Goal: Task Accomplishment & Management: Use online tool/utility

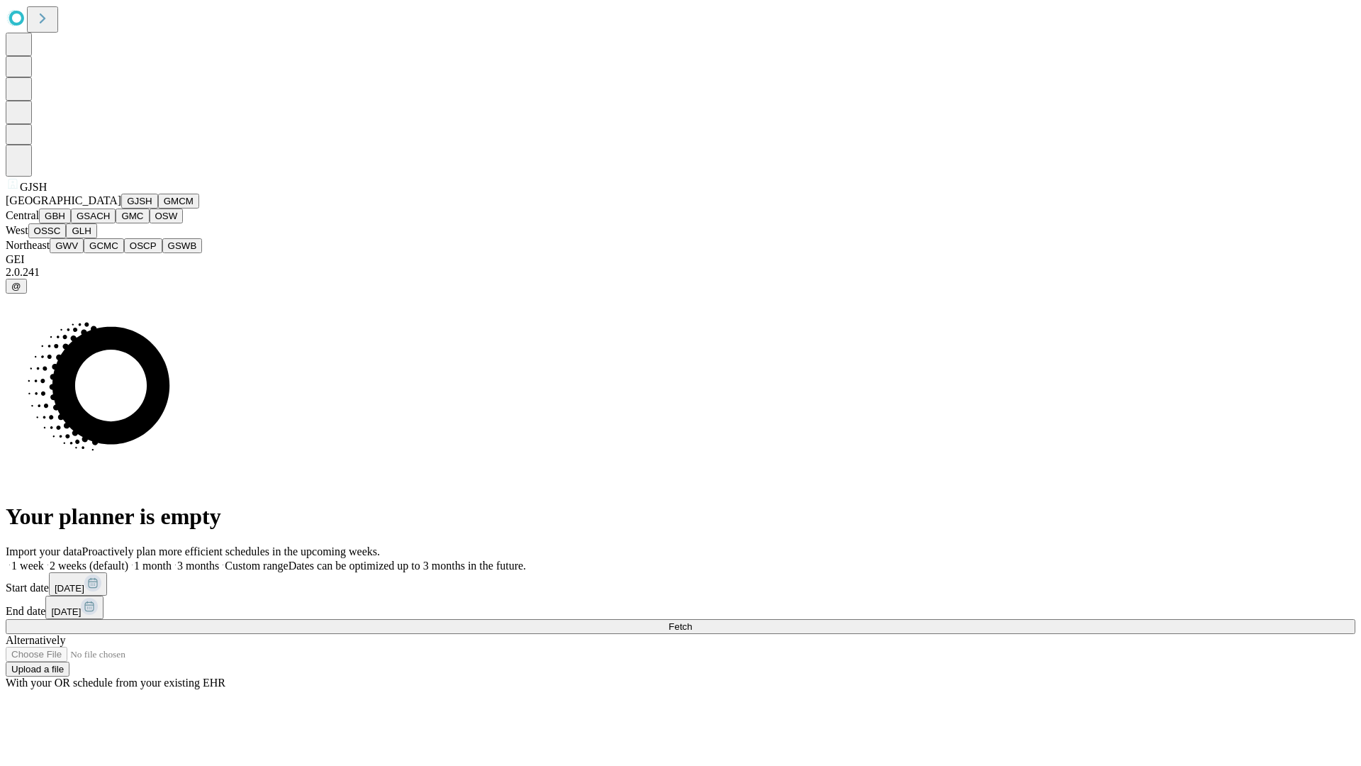
click at [121, 208] on button "GJSH" at bounding box center [139, 201] width 37 height 15
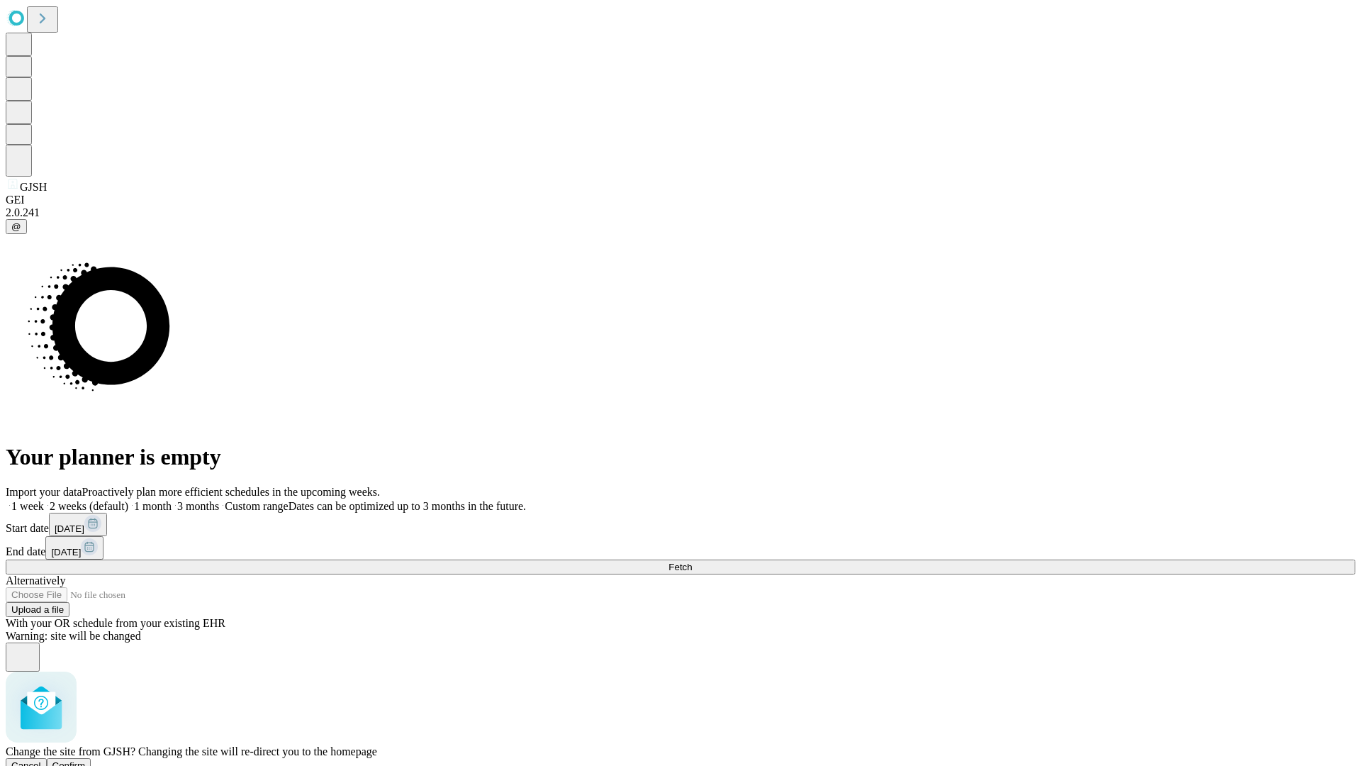
click at [86, 760] on span "Confirm" at bounding box center [68, 765] width 33 height 11
click at [44, 500] on label "1 week" at bounding box center [25, 506] width 38 height 12
click at [692, 561] on span "Fetch" at bounding box center [679, 566] width 23 height 11
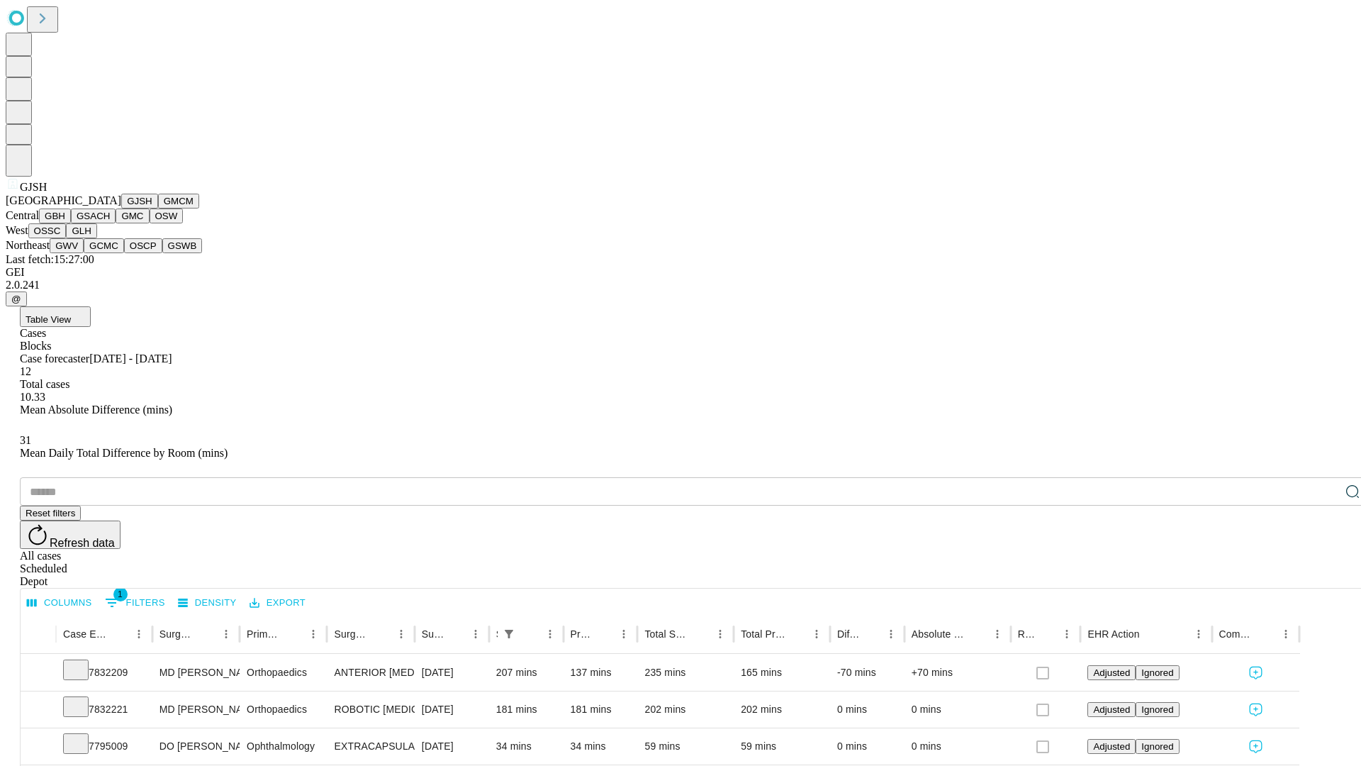
click at [158, 208] on button "GMCM" at bounding box center [178, 201] width 41 height 15
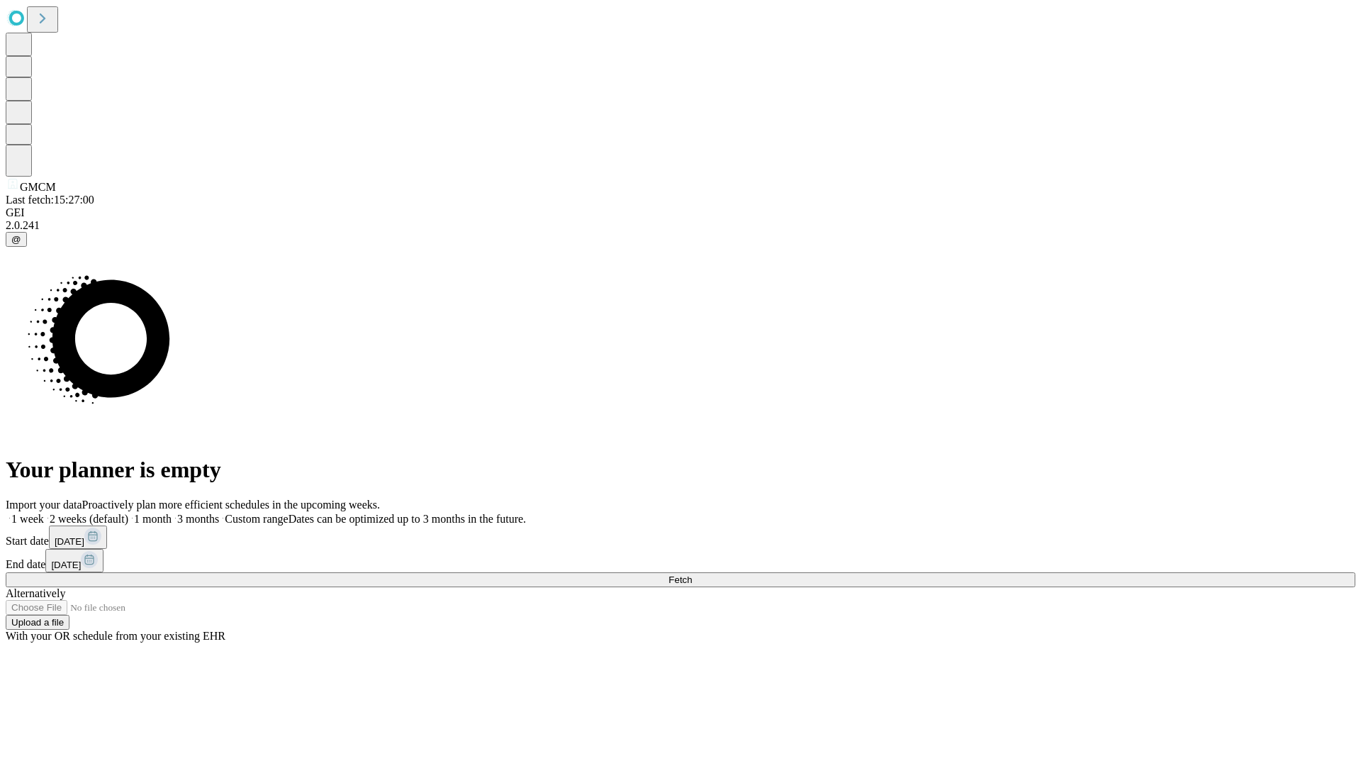
click at [44, 512] on label "1 week" at bounding box center [25, 518] width 38 height 12
click at [692, 574] on span "Fetch" at bounding box center [679, 579] width 23 height 11
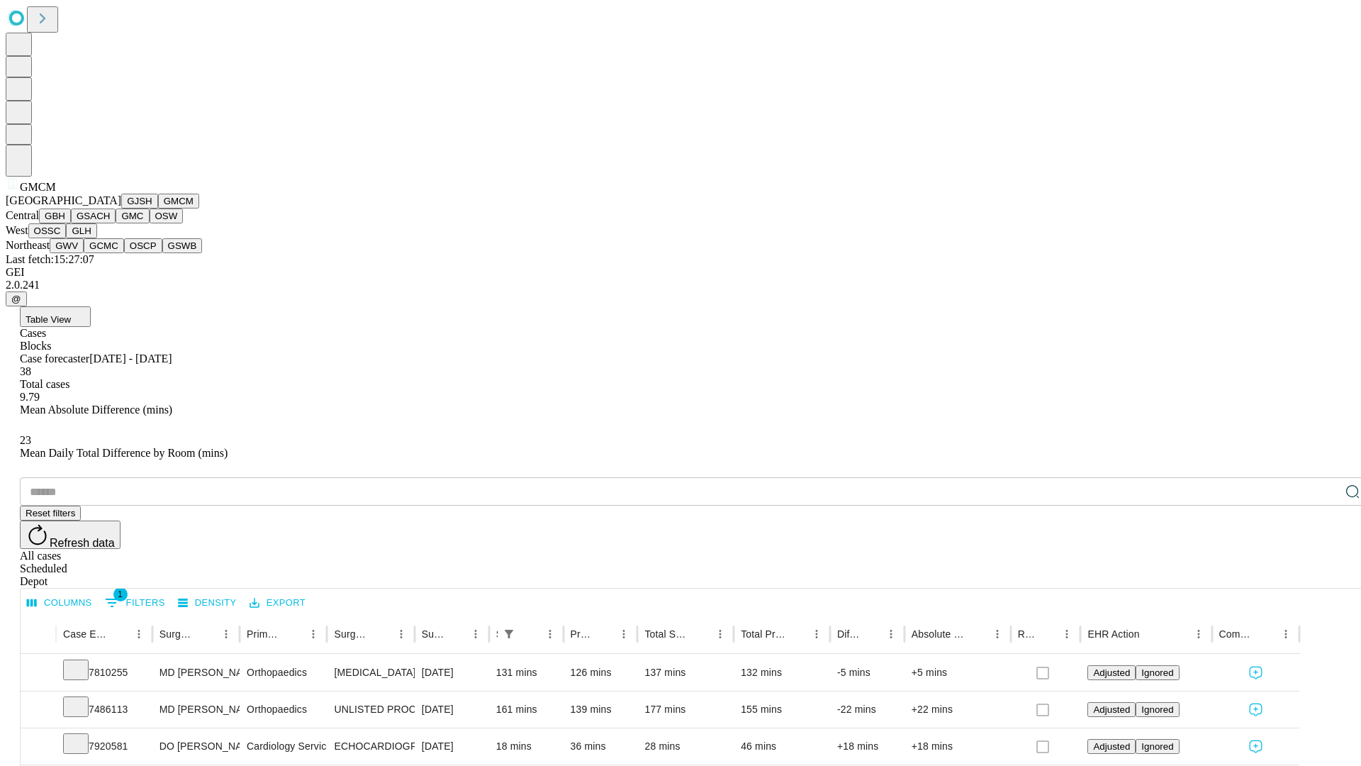
click at [71, 223] on button "GBH" at bounding box center [55, 215] width 32 height 15
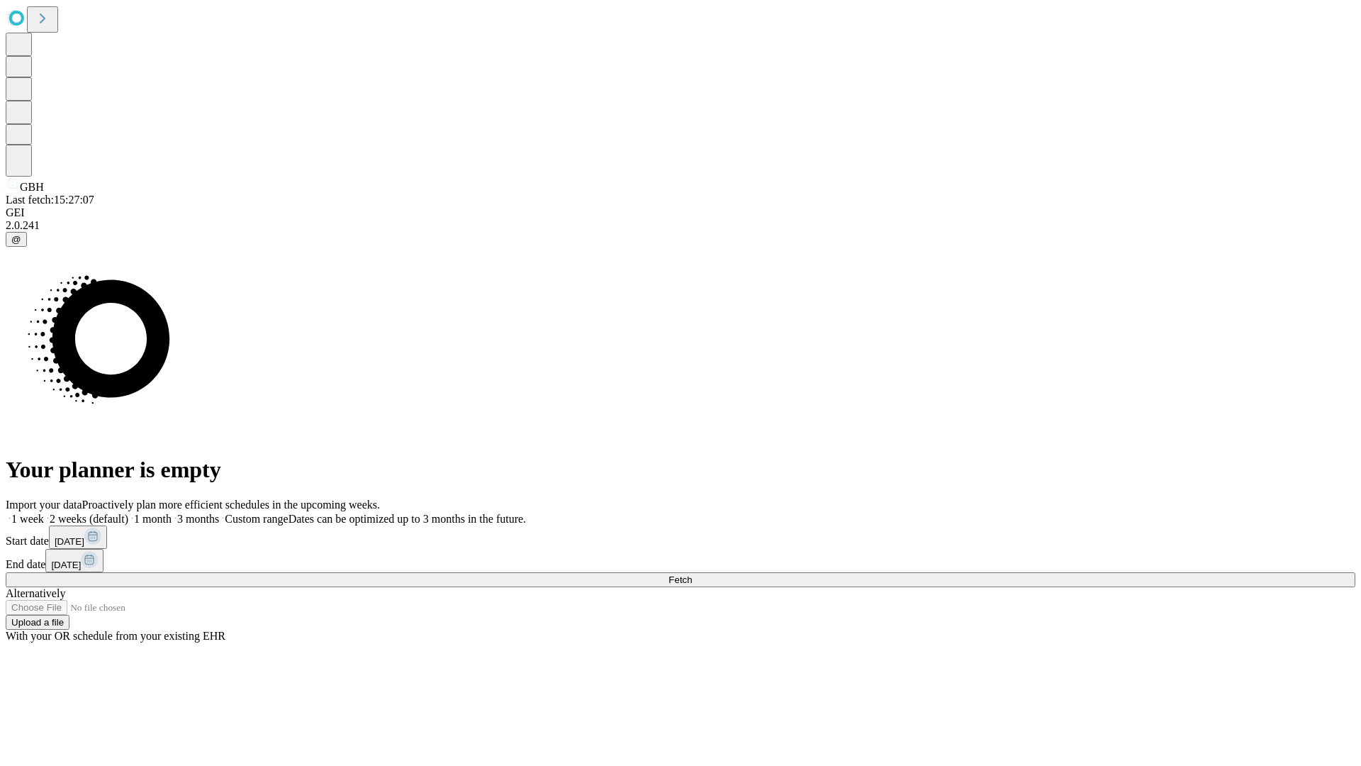
click at [44, 512] on label "1 week" at bounding box center [25, 518] width 38 height 12
click at [692, 574] on span "Fetch" at bounding box center [679, 579] width 23 height 11
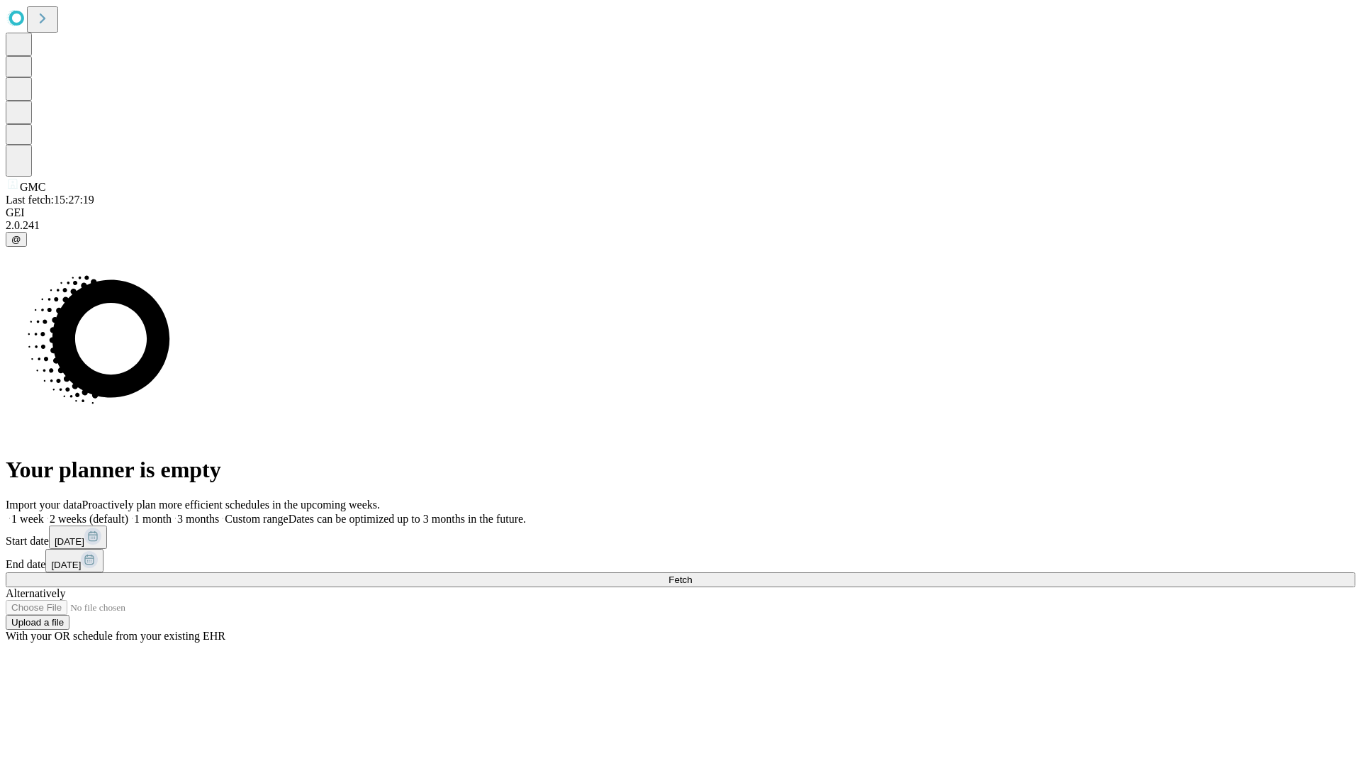
click at [44, 512] on label "1 week" at bounding box center [25, 518] width 38 height 12
click at [692, 574] on span "Fetch" at bounding box center [679, 579] width 23 height 11
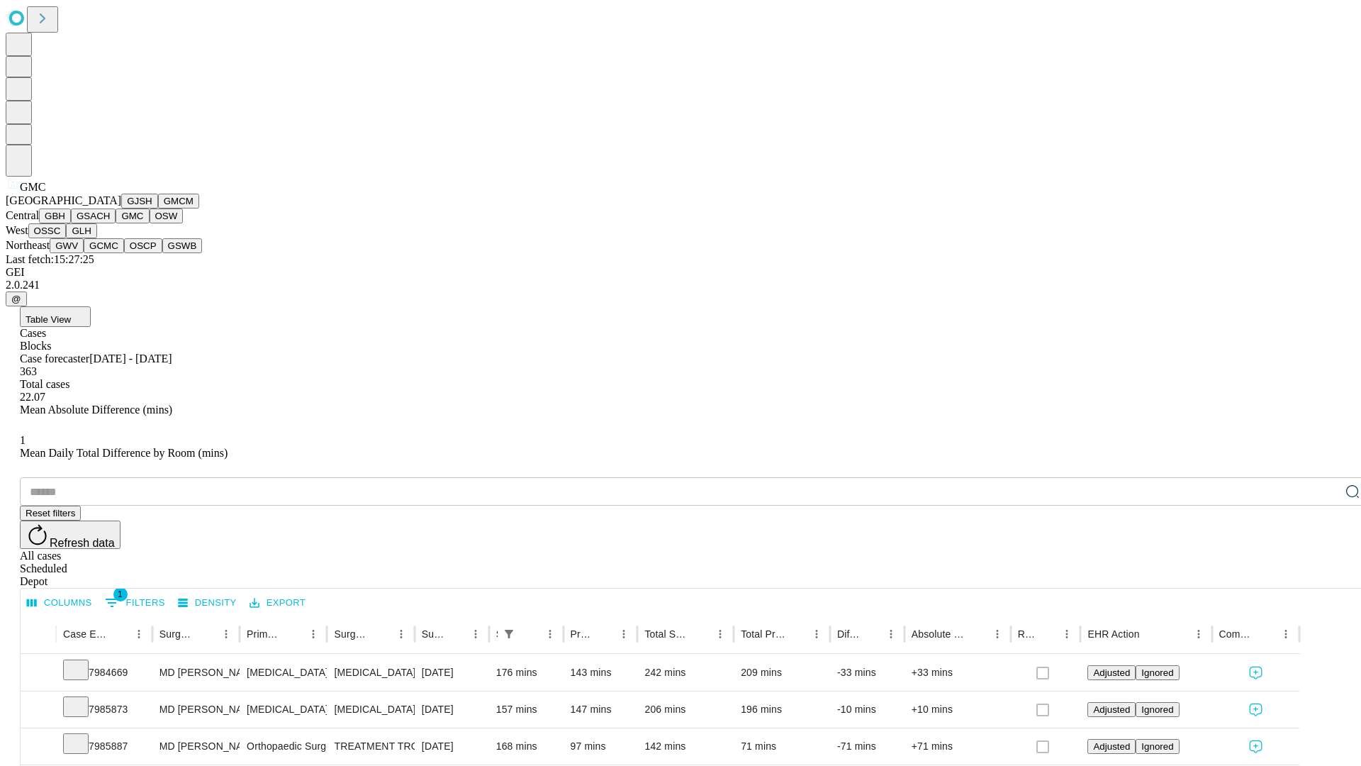
click at [150, 223] on button "OSW" at bounding box center [167, 215] width 34 height 15
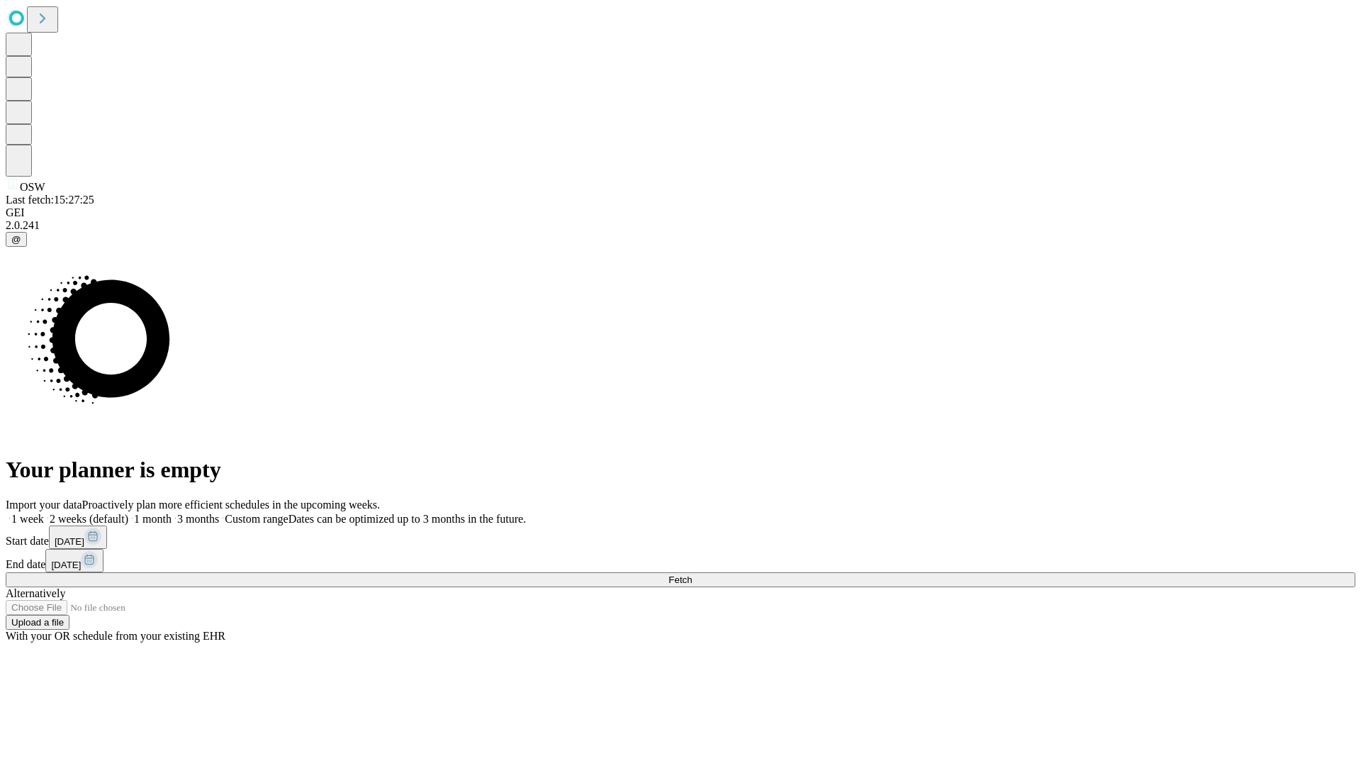
click at [44, 512] on label "1 week" at bounding box center [25, 518] width 38 height 12
click at [692, 574] on span "Fetch" at bounding box center [679, 579] width 23 height 11
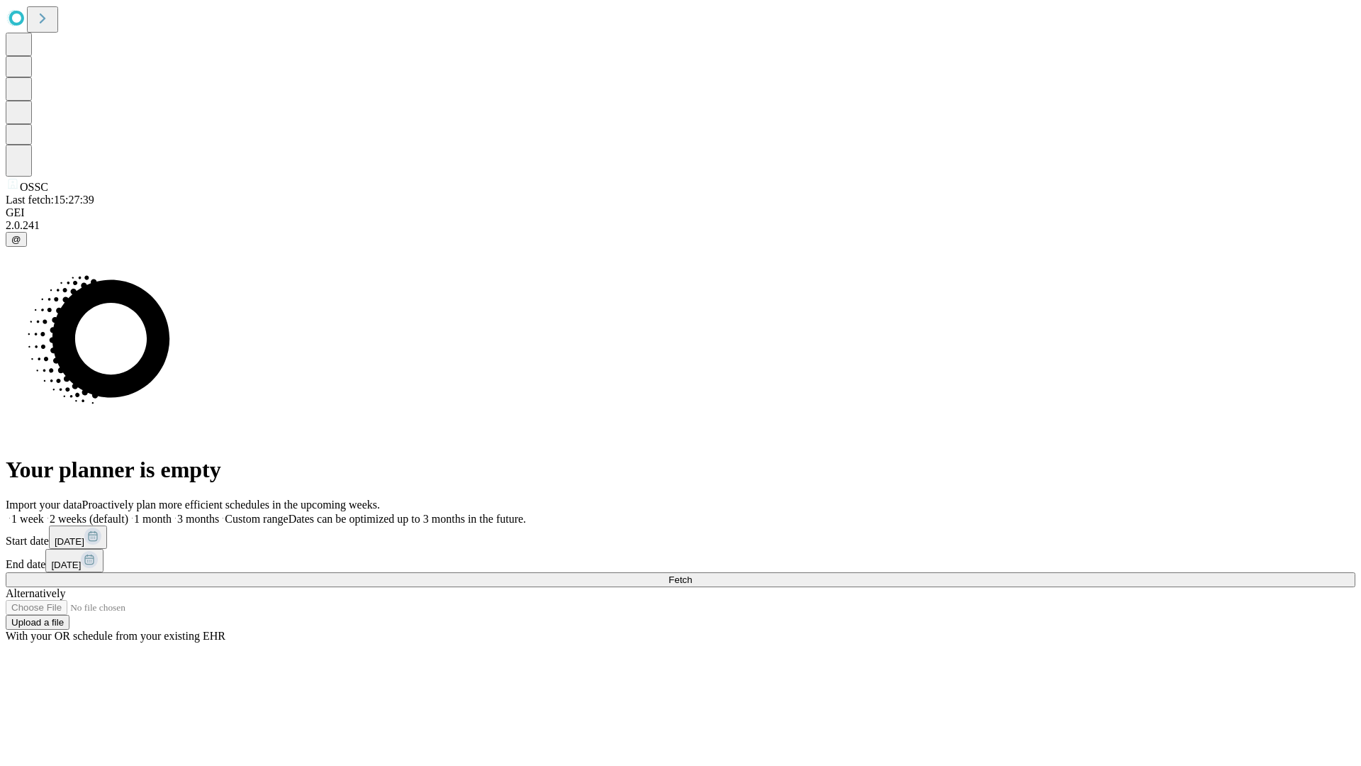
click at [44, 512] on label "1 week" at bounding box center [25, 518] width 38 height 12
click at [692, 574] on span "Fetch" at bounding box center [679, 579] width 23 height 11
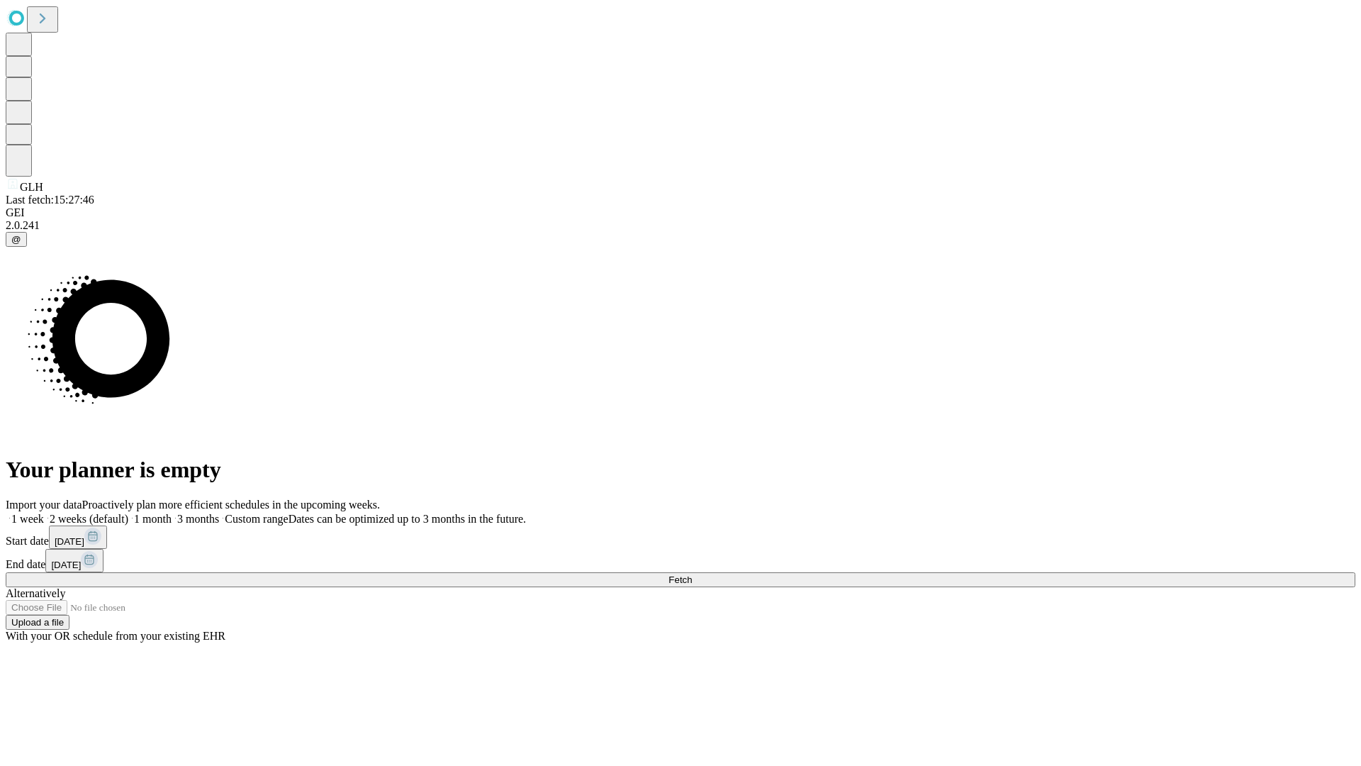
click at [44, 512] on label "1 week" at bounding box center [25, 518] width 38 height 12
click at [692, 574] on span "Fetch" at bounding box center [679, 579] width 23 height 11
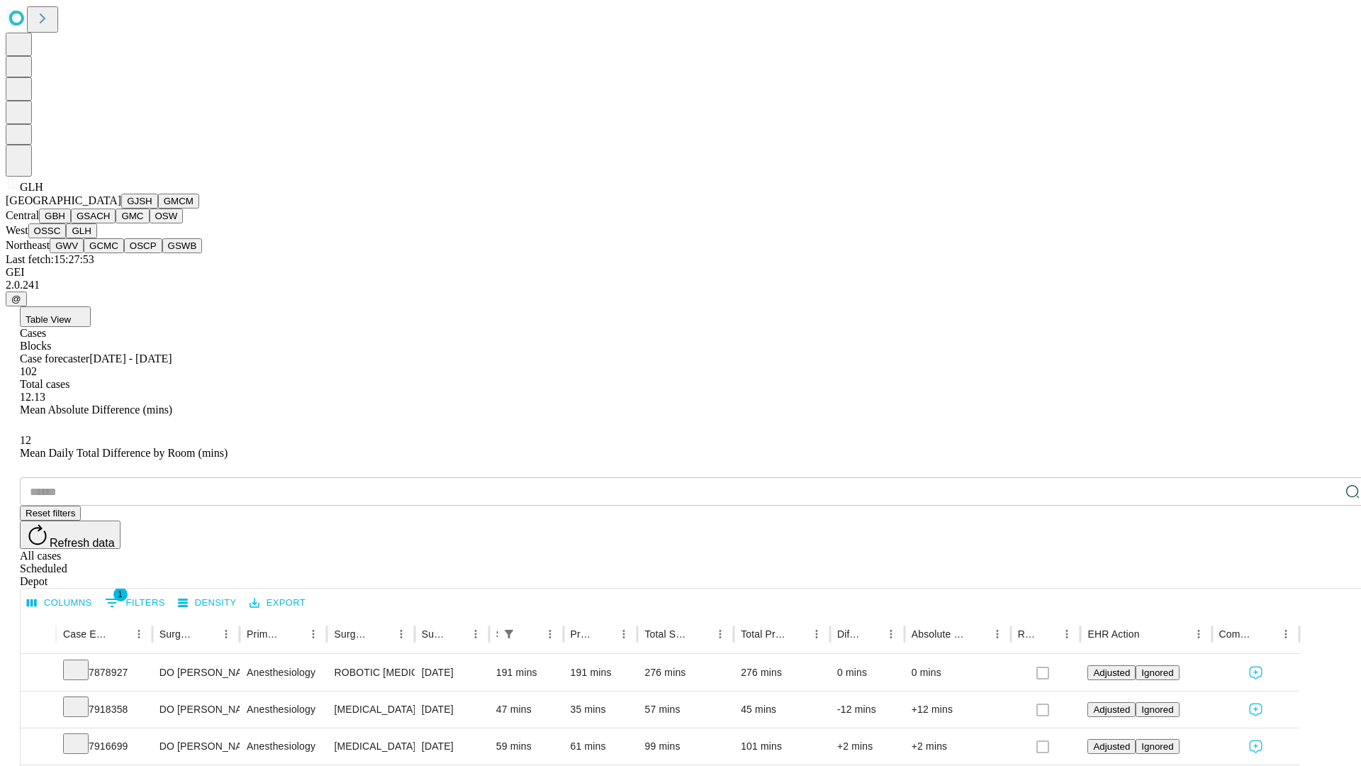
click at [84, 253] on button "GWV" at bounding box center [67, 245] width 34 height 15
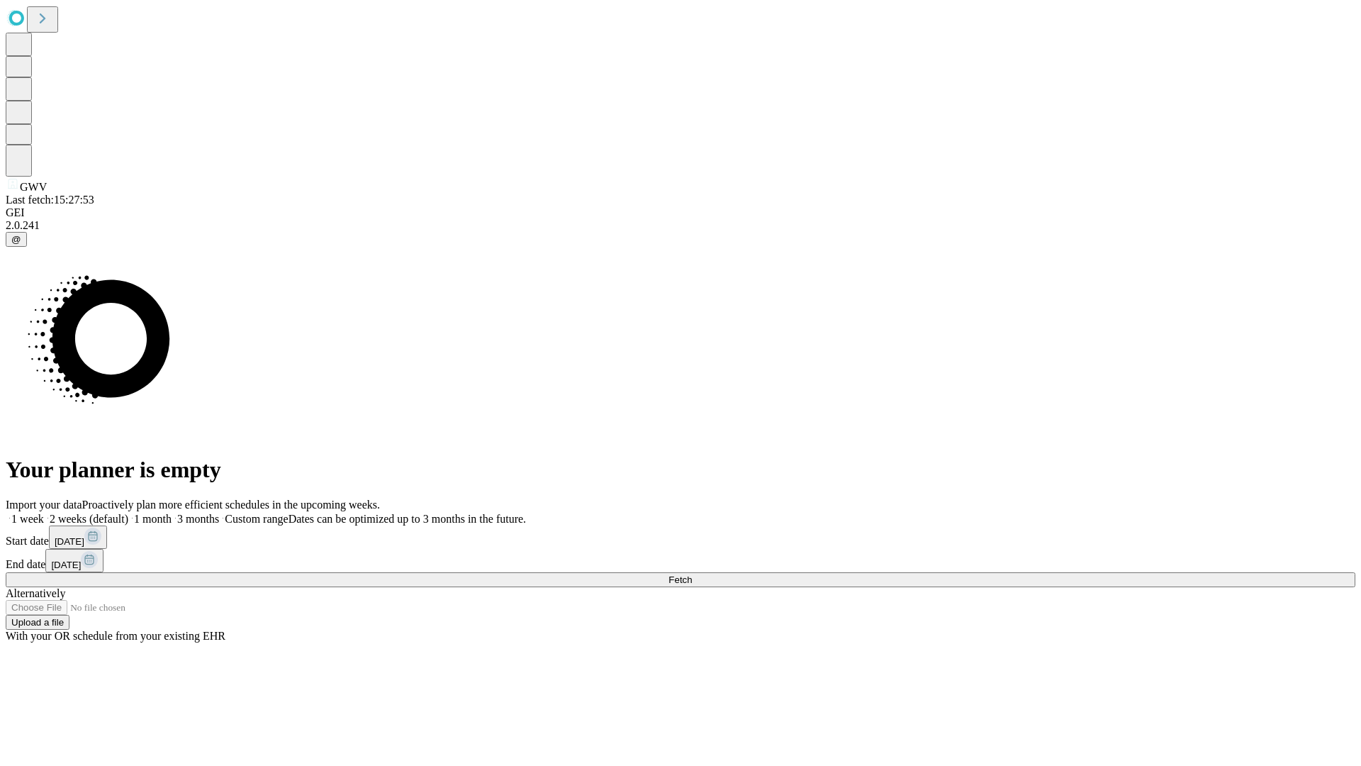
click at [44, 512] on label "1 week" at bounding box center [25, 518] width 38 height 12
click at [692, 574] on span "Fetch" at bounding box center [679, 579] width 23 height 11
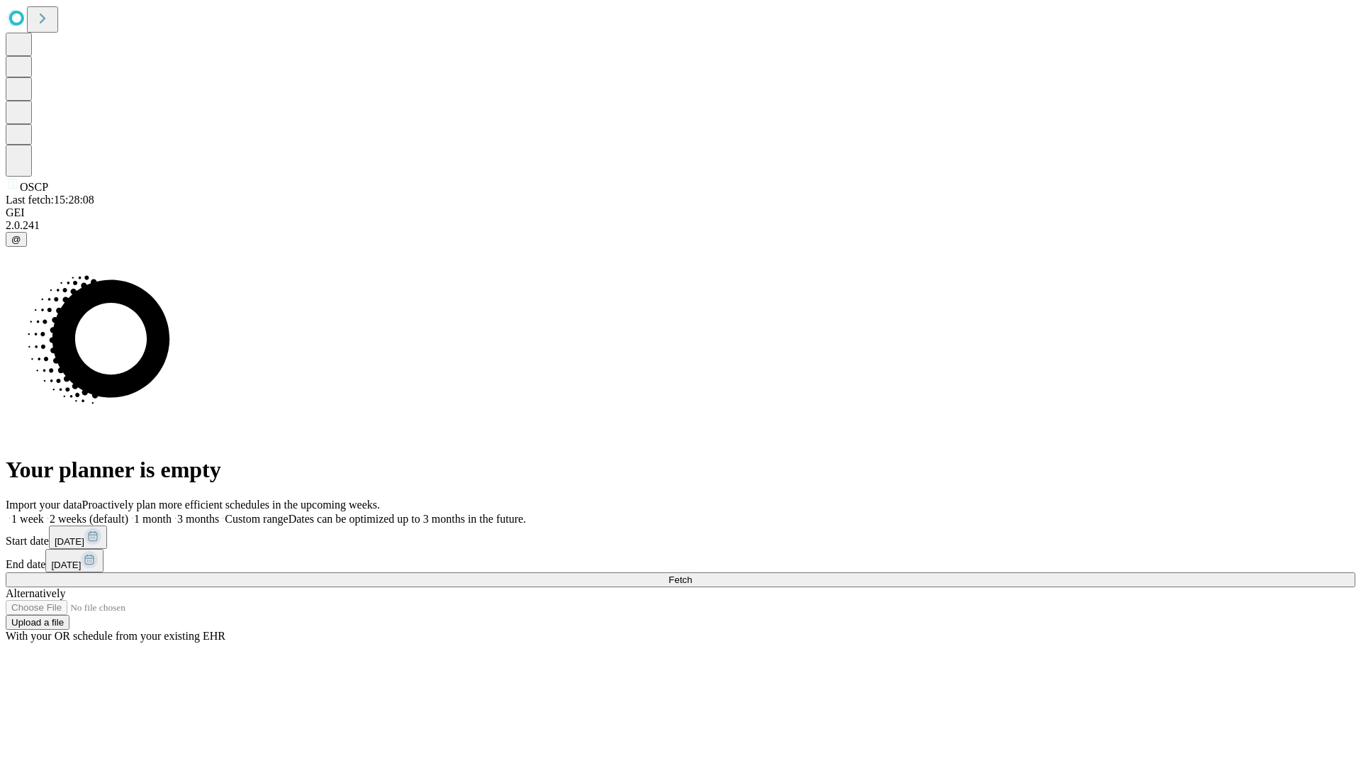
click at [44, 512] on label "1 week" at bounding box center [25, 518] width 38 height 12
click at [692, 574] on span "Fetch" at bounding box center [679, 579] width 23 height 11
